Goal: Task Accomplishment & Management: Use online tool/utility

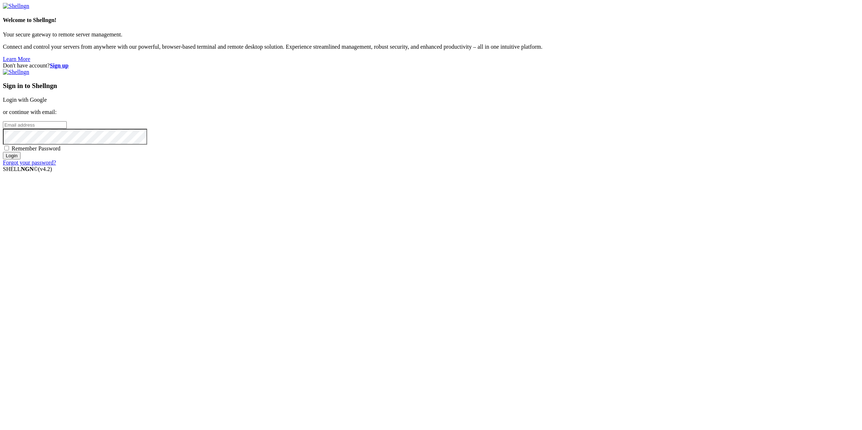
click at [67, 129] on input "email" at bounding box center [35, 125] width 64 height 8
type input "[EMAIL_ADDRESS][DOMAIN_NAME]"
click at [3, 152] on input "Login" at bounding box center [12, 156] width 18 height 8
click at [3, 158] on input "Login" at bounding box center [12, 162] width 18 height 8
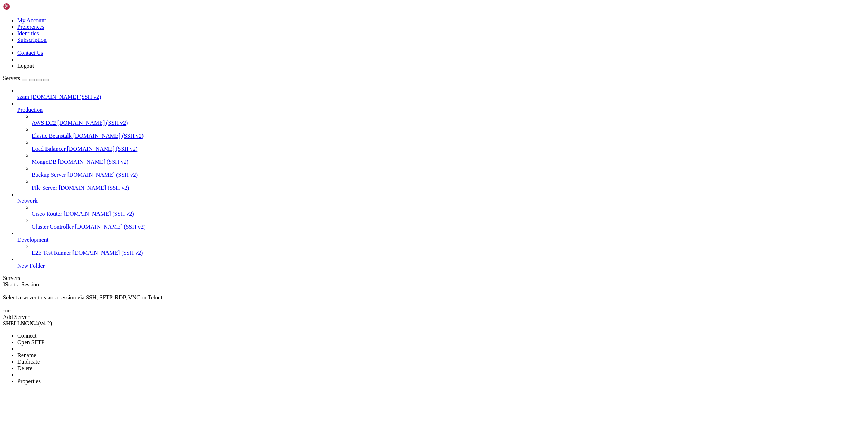
click at [83, 333] on li "Connect" at bounding box center [50, 336] width 66 height 6
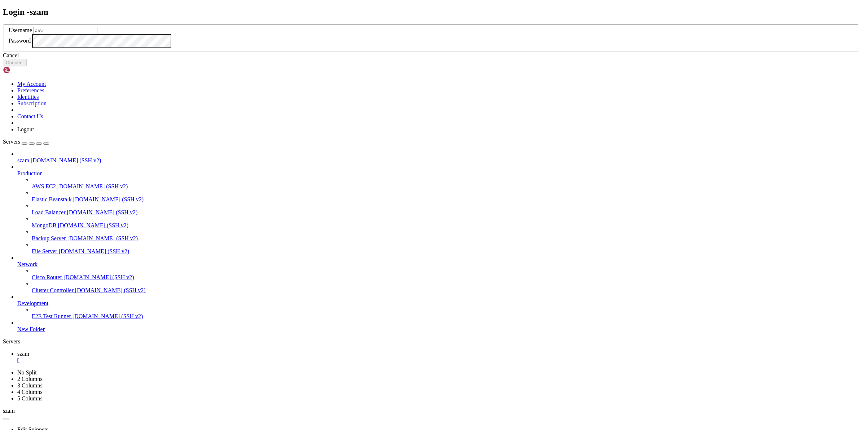
type input "arsi"
click button "Connect" at bounding box center [15, 63] width 24 height 8
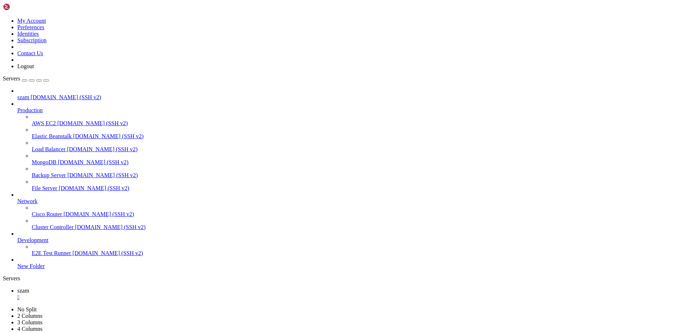
scroll to position [117, 0]
copy x-row "fatigue_recovery_status_on=0"
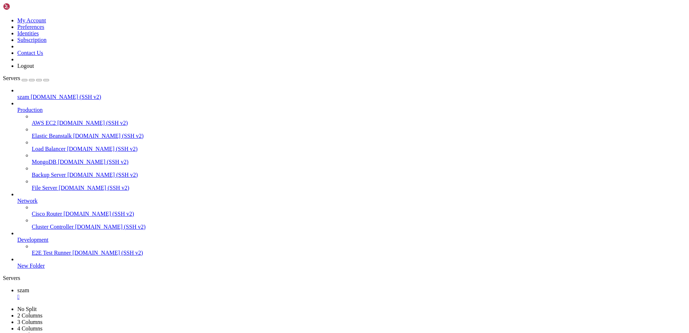
scroll to position [7, 1]
